Goal: Navigation & Orientation: Find specific page/section

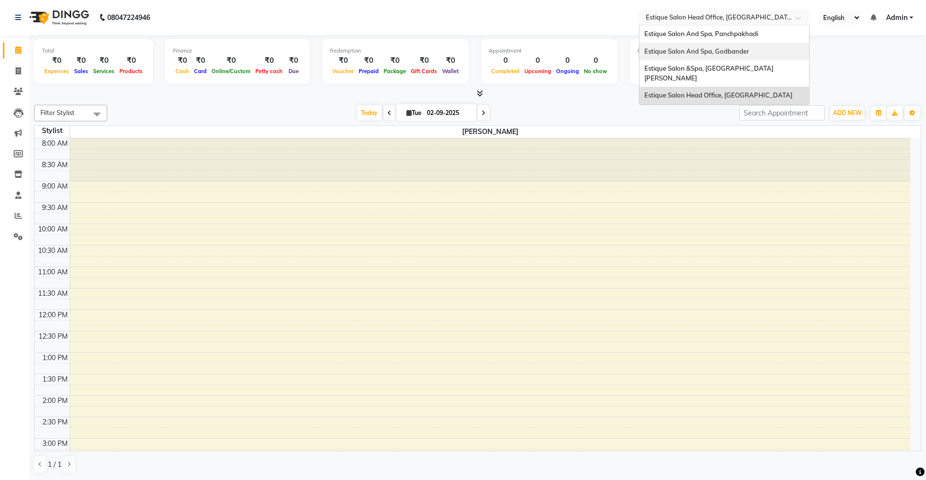
click at [716, 53] on span "Estique Salon And Spa, Godbander" at bounding box center [696, 51] width 105 height 8
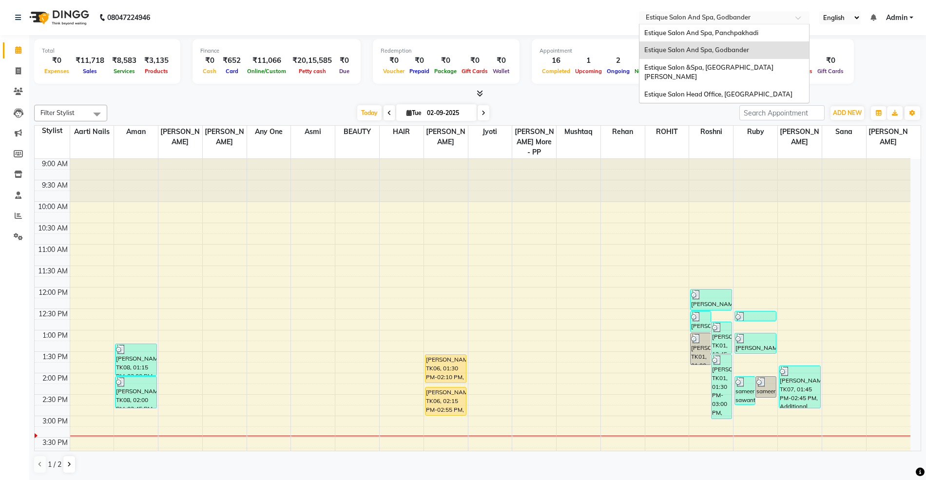
click at [669, 18] on input "text" at bounding box center [714, 19] width 141 height 10
click at [669, 33] on span "Estique Salon And Spa, Panchpakhadi" at bounding box center [701, 33] width 114 height 8
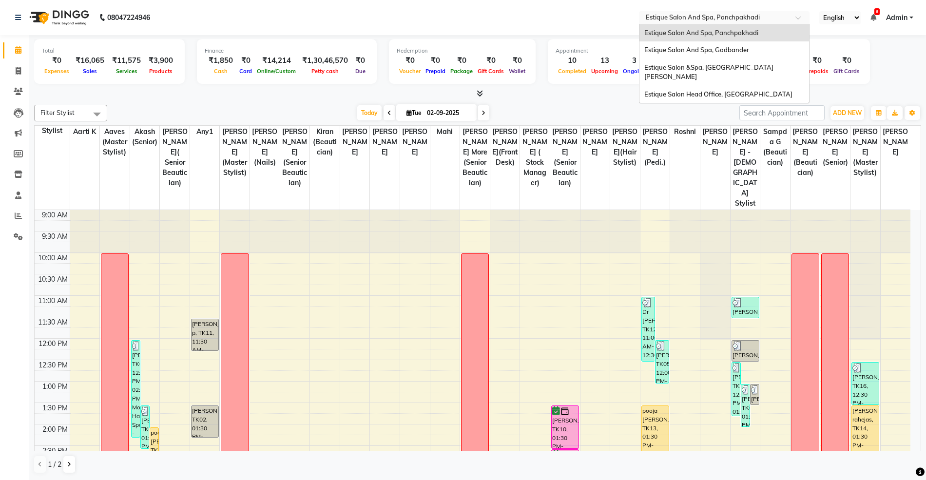
click at [708, 19] on input "text" at bounding box center [714, 19] width 141 height 10
click at [691, 73] on div "Estique Salon &Spa, [GEOGRAPHIC_DATA][PERSON_NAME]" at bounding box center [725, 72] width 170 height 27
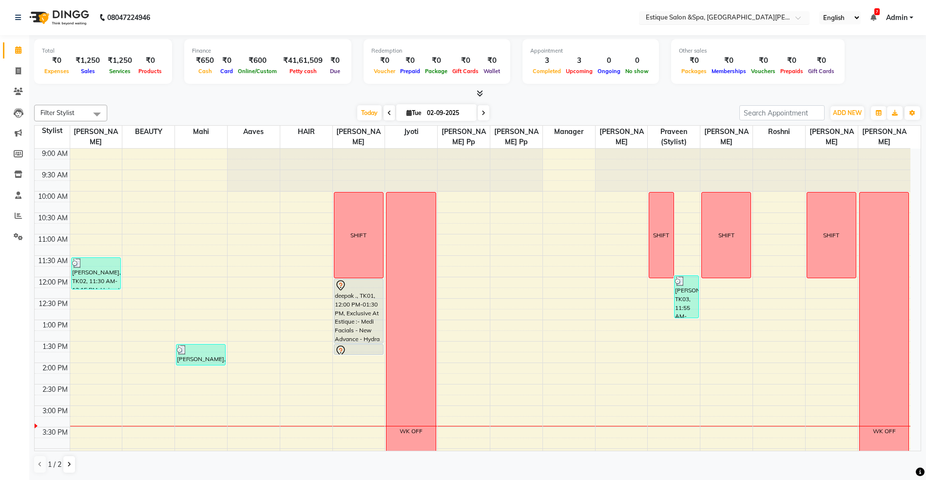
click at [683, 17] on input "text" at bounding box center [714, 19] width 141 height 10
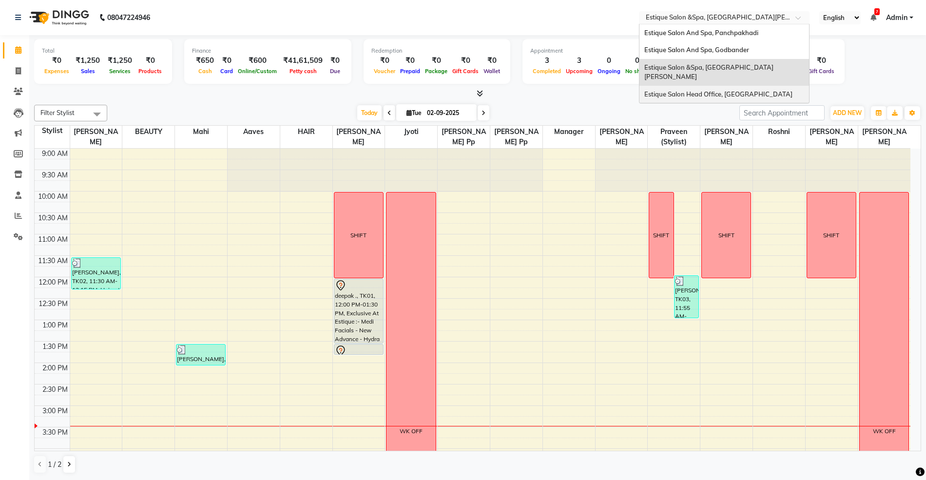
click at [705, 90] on span "Estique Salon Head Office, [GEOGRAPHIC_DATA]" at bounding box center [718, 94] width 148 height 8
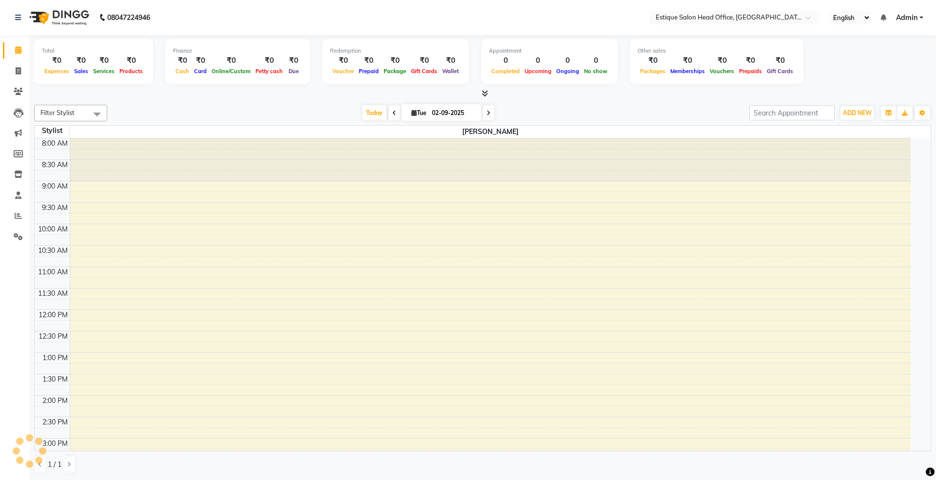
select select "en"
